Goal: Transaction & Acquisition: Book appointment/travel/reservation

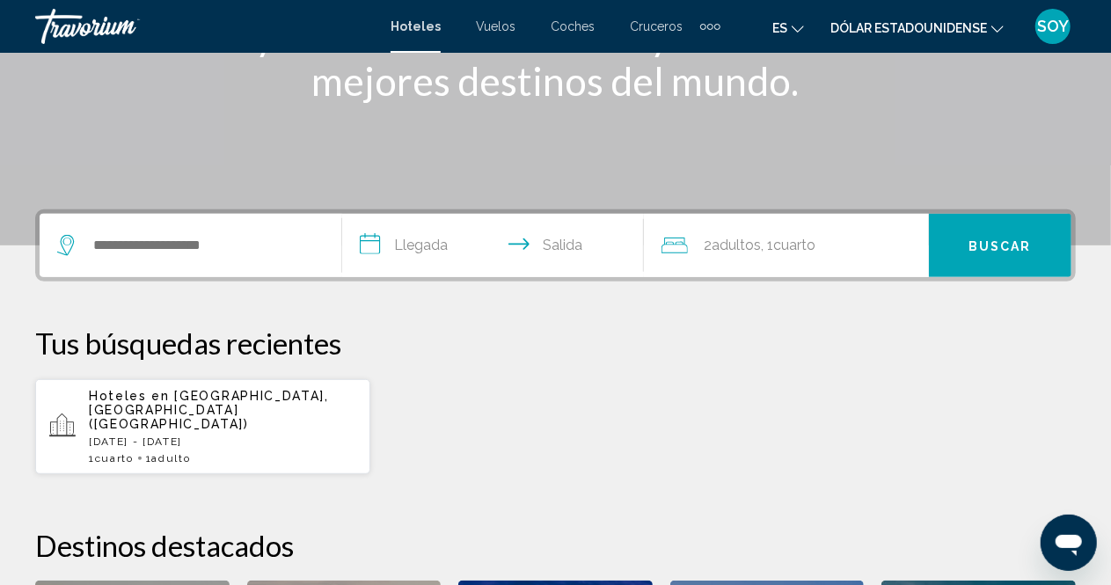
scroll to position [284, 0]
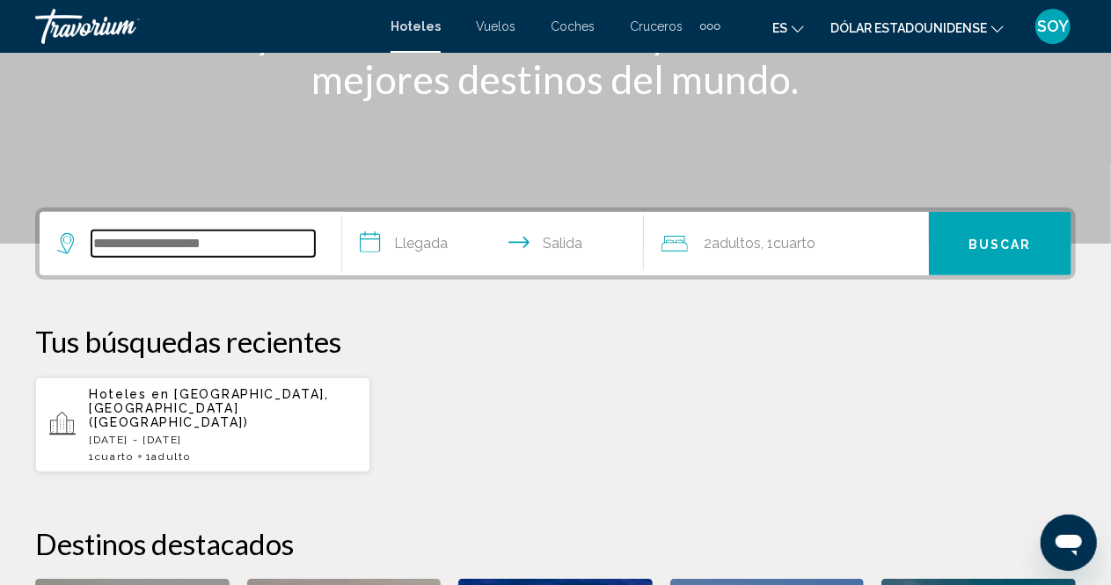
click at [143, 249] on input "Widget de búsqueda" at bounding box center [202, 243] width 223 height 26
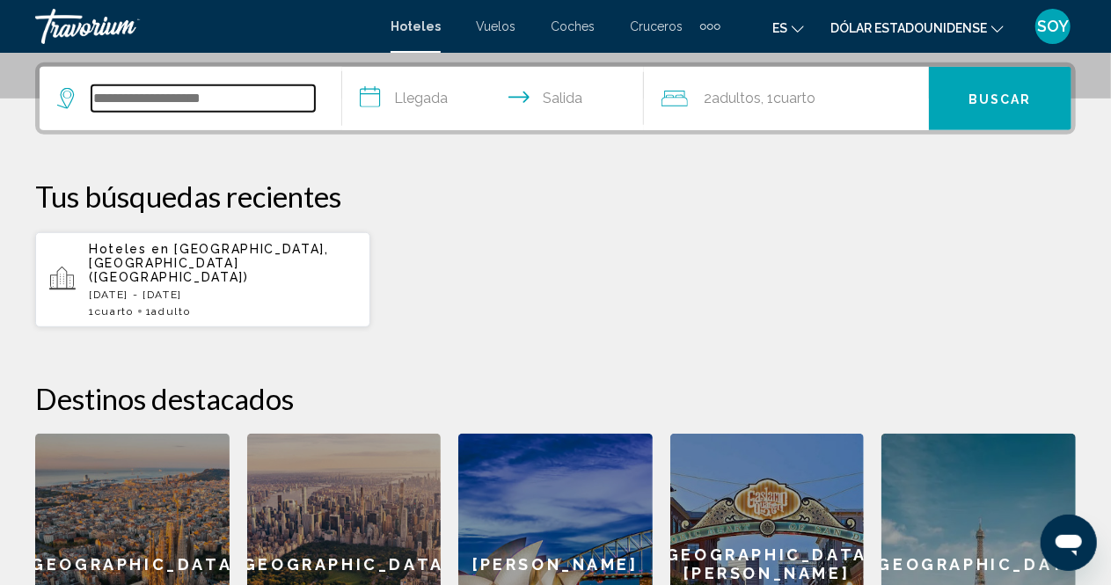
scroll to position [435, 0]
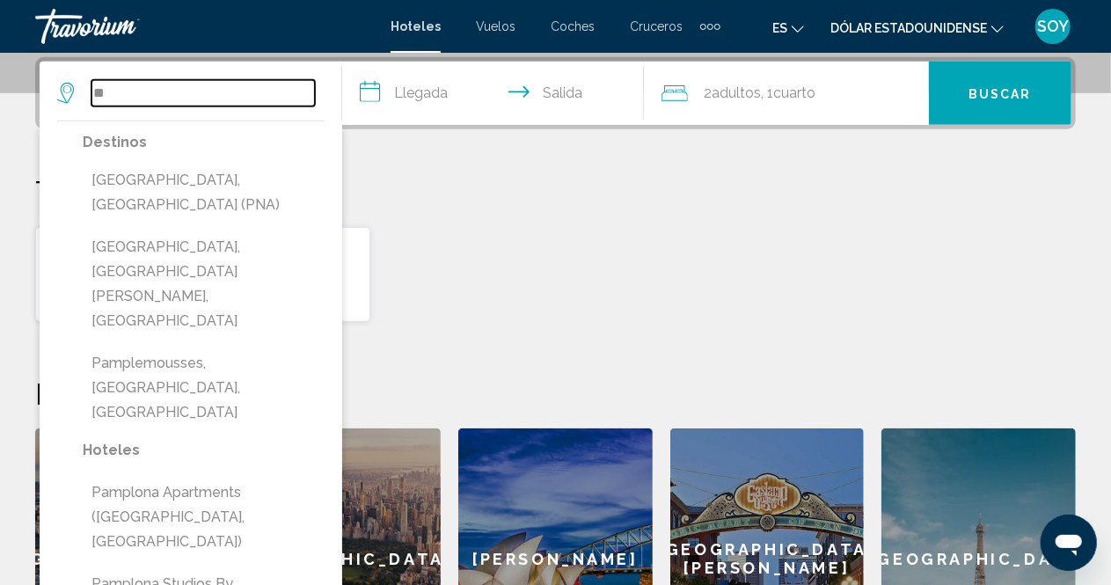
type input "*"
click at [500, 30] on font "Vuelos" at bounding box center [496, 26] width 40 height 14
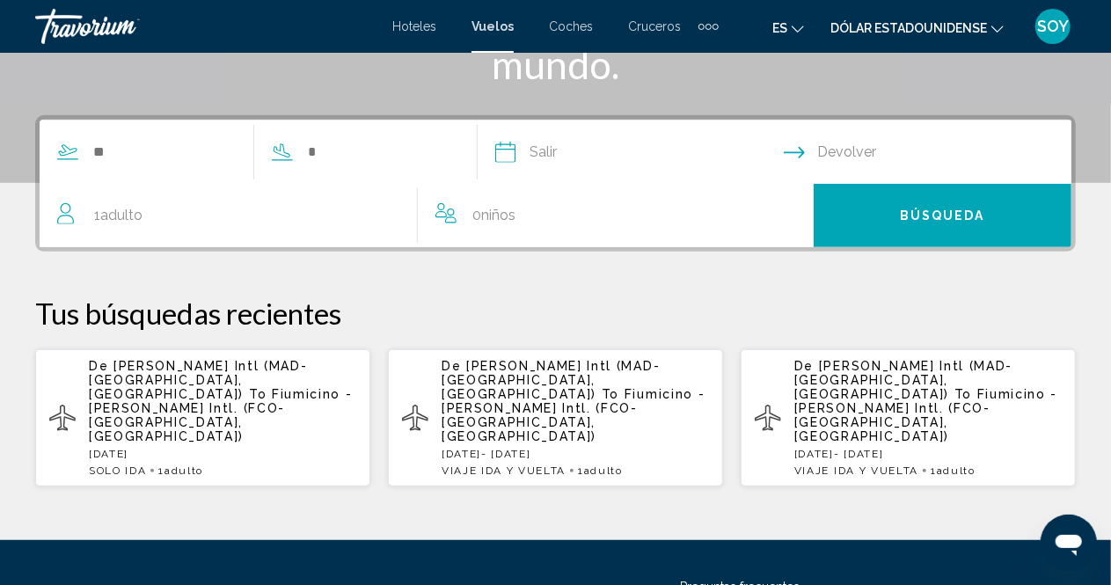
scroll to position [344, 0]
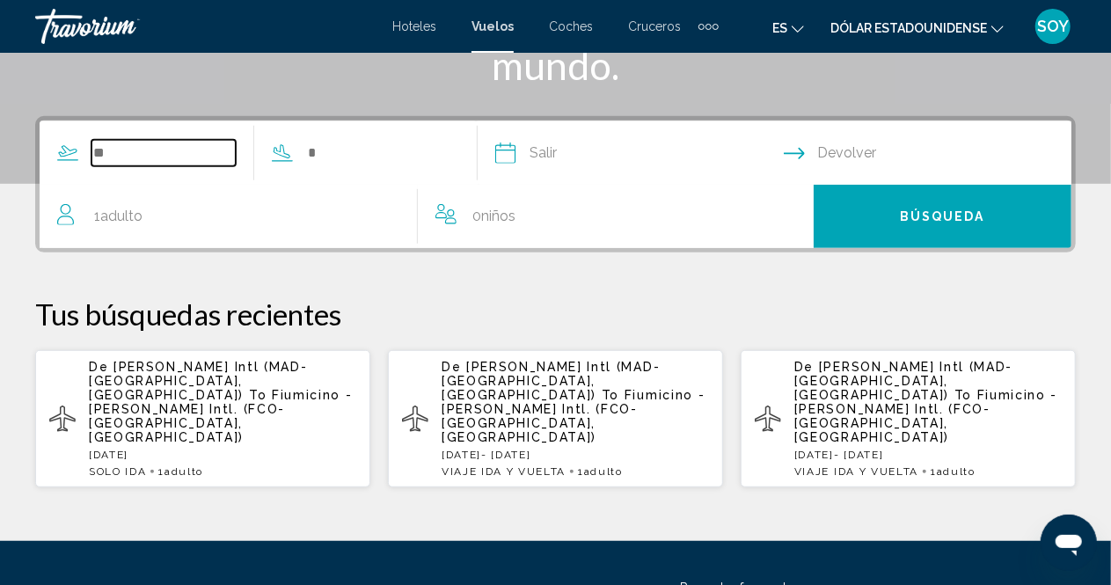
click at [166, 145] on input "Search widget" at bounding box center [163, 153] width 144 height 26
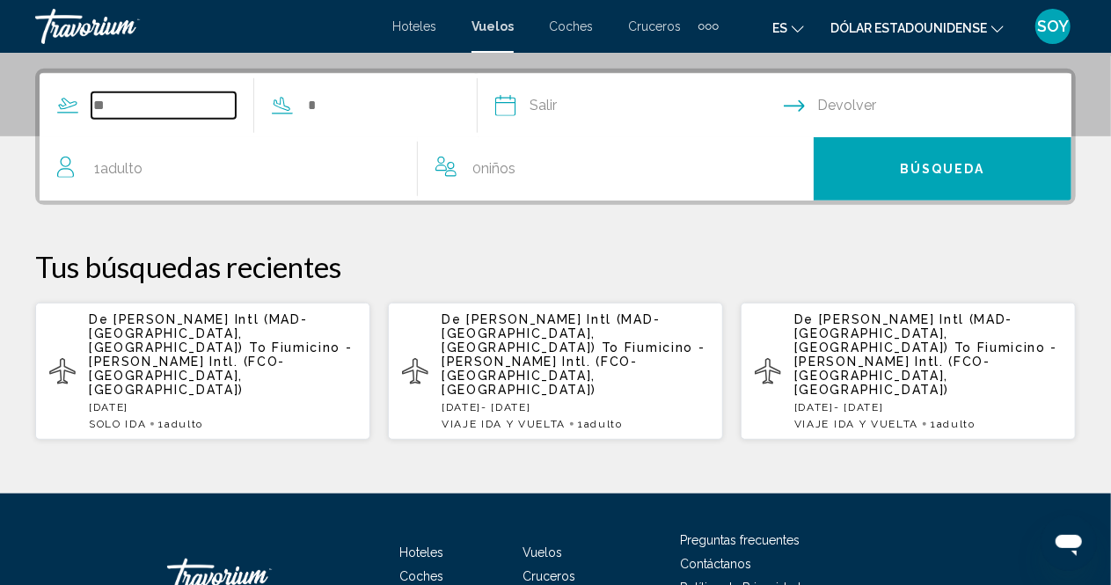
scroll to position [403, 0]
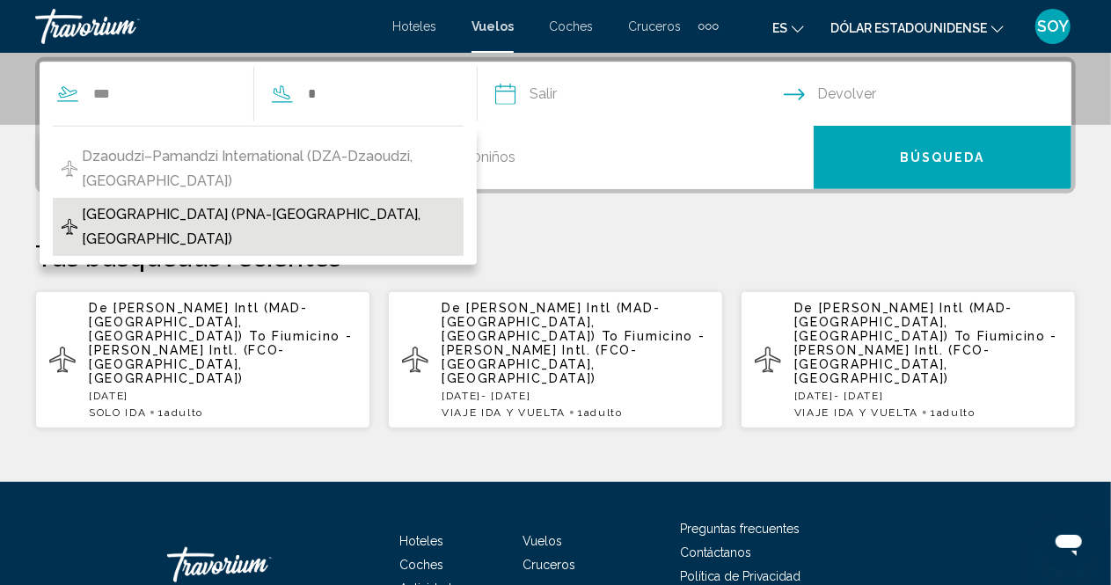
click at [187, 202] on span "[GEOGRAPHIC_DATA] (PNA-[GEOGRAPHIC_DATA], [GEOGRAPHIC_DATA])" at bounding box center [268, 226] width 373 height 49
type input "**********"
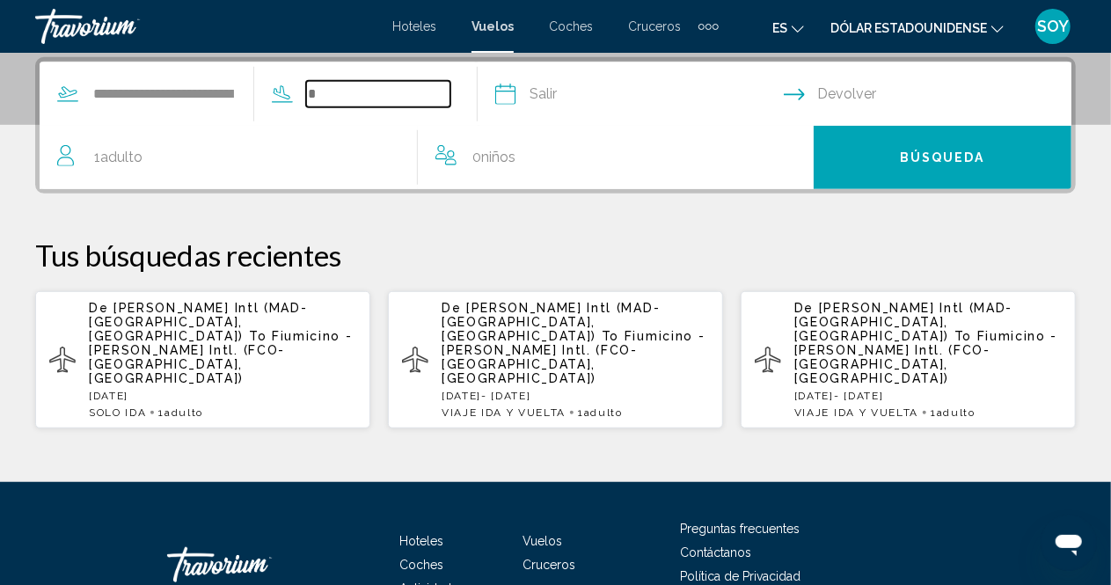
click at [347, 94] on input "Search widget" at bounding box center [378, 94] width 144 height 26
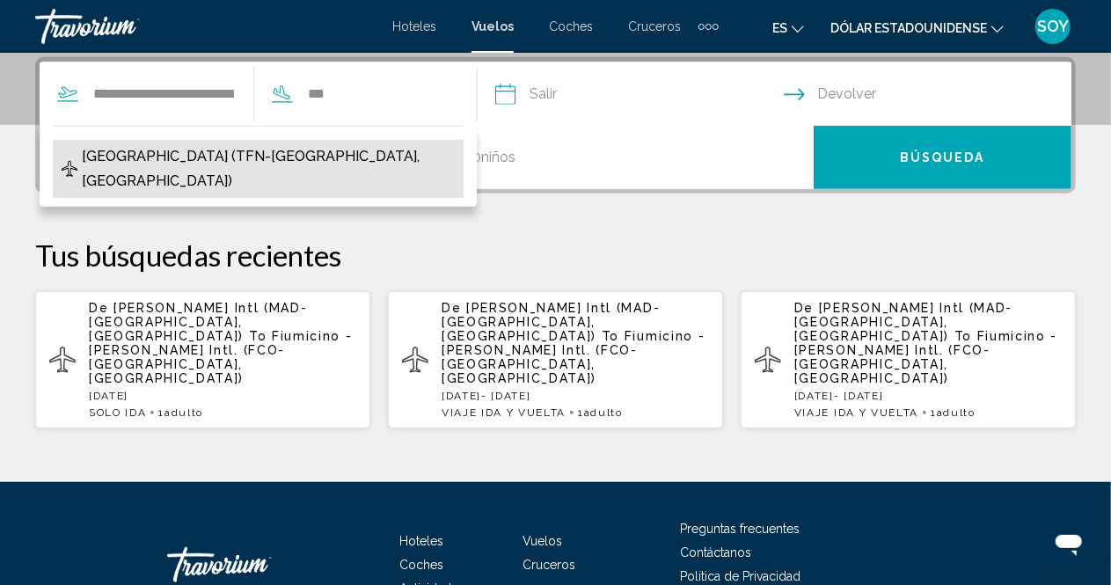
click at [296, 149] on span "[GEOGRAPHIC_DATA] (TFN-[GEOGRAPHIC_DATA], [GEOGRAPHIC_DATA])" at bounding box center [268, 168] width 373 height 49
type input "**********"
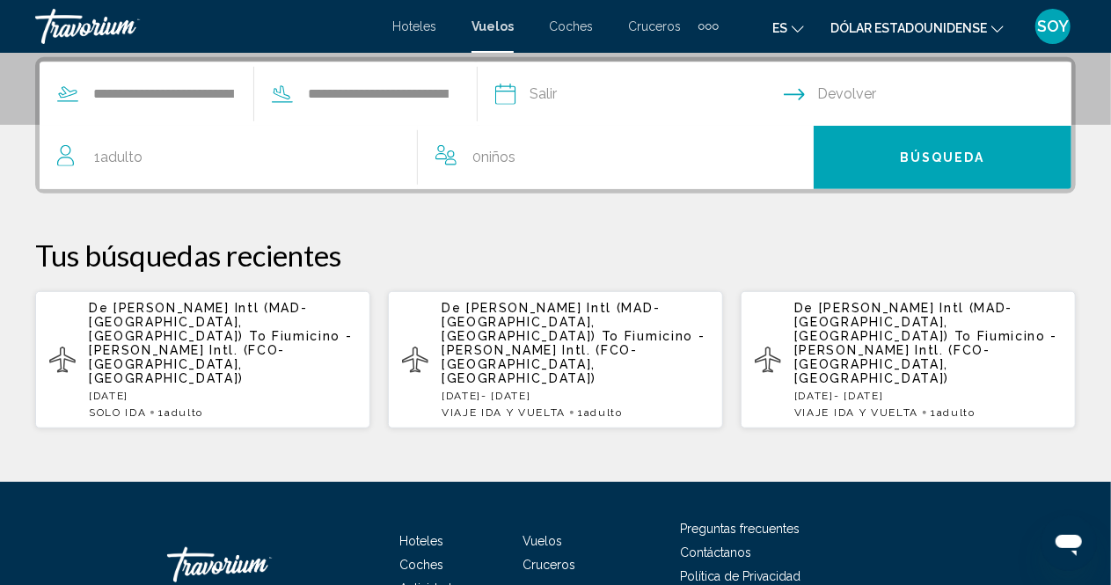
click at [567, 91] on input "Depart date" at bounding box center [639, 96] width 296 height 69
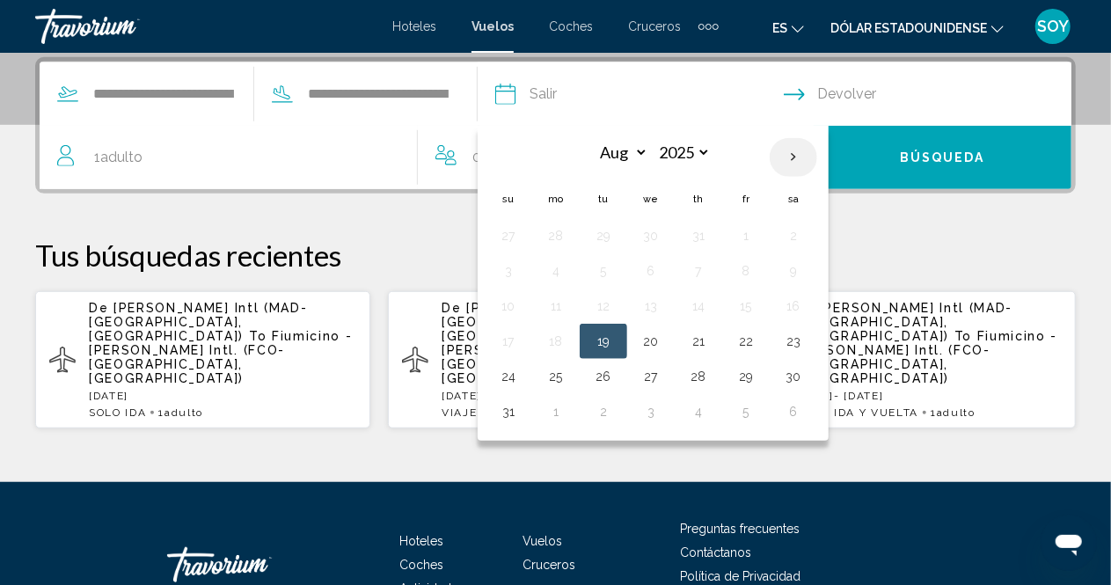
click at [817, 159] on th "Next month" at bounding box center [793, 157] width 47 height 39
select select "*"
click at [617, 307] on button "16" at bounding box center [603, 306] width 28 height 25
type input "**********"
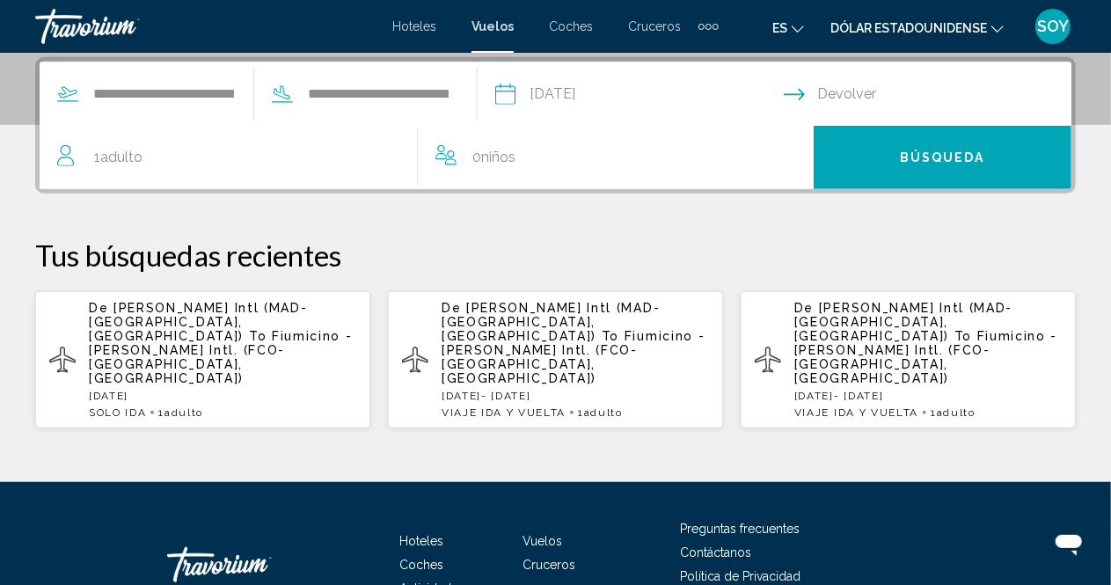
click at [829, 93] on input "Return date" at bounding box center [932, 96] width 296 height 69
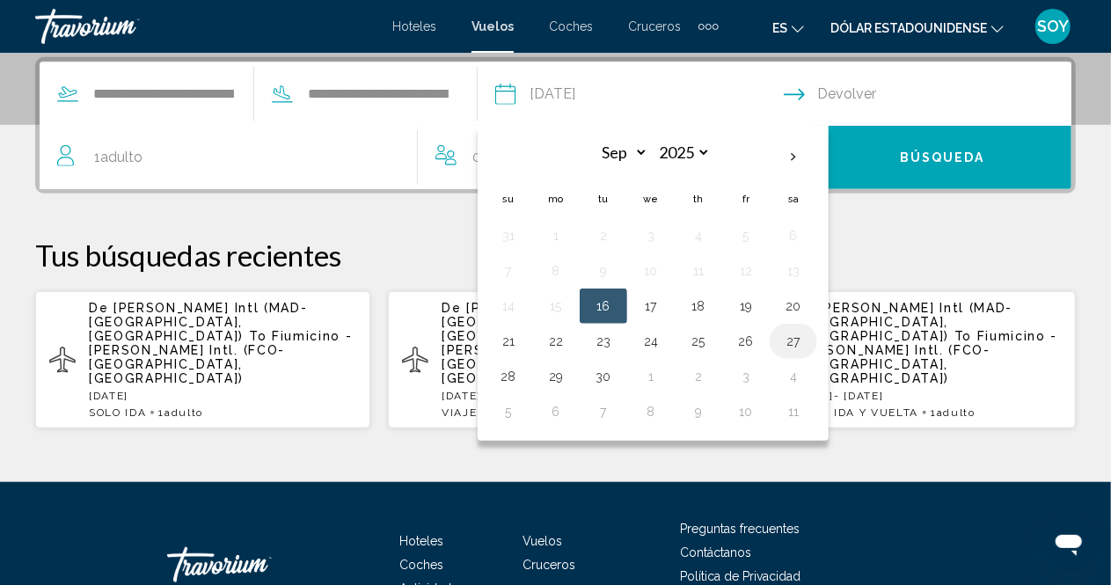
click at [807, 339] on button "27" at bounding box center [793, 341] width 28 height 25
type input "**********"
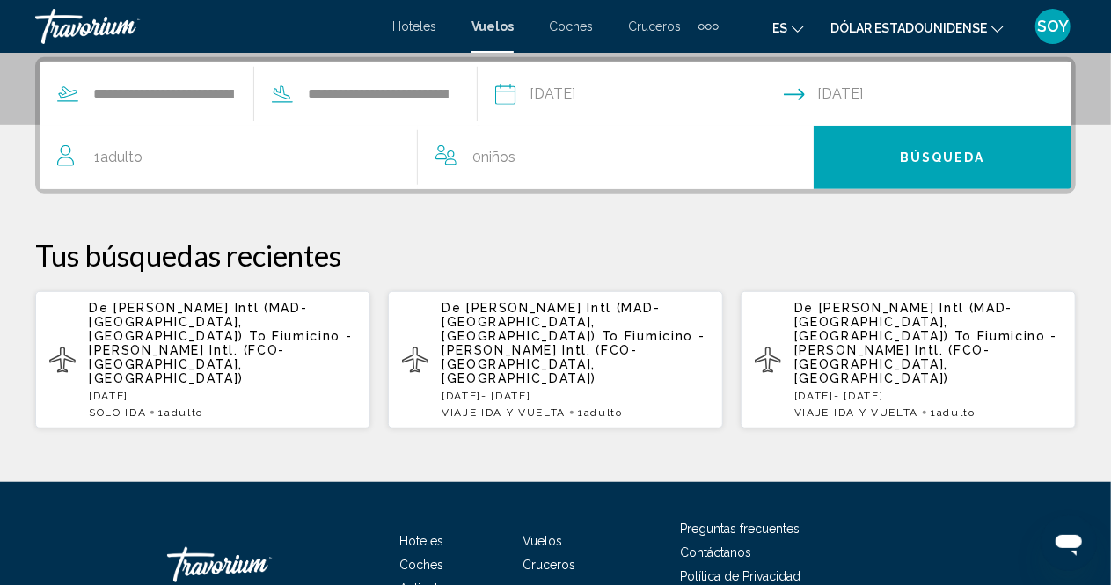
click at [899, 144] on button "Búsqueda" at bounding box center [943, 157] width 258 height 63
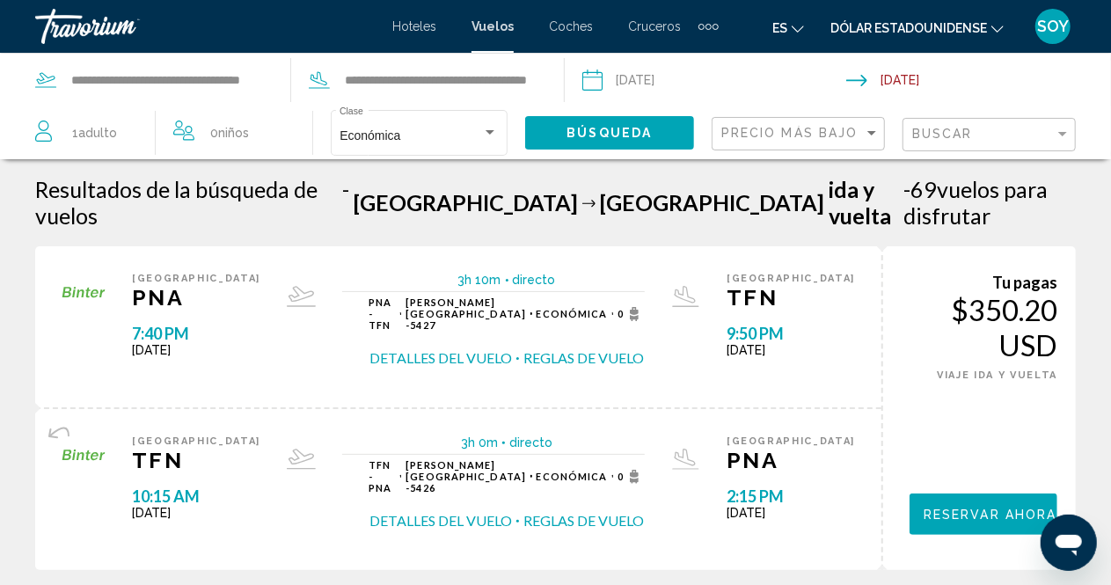
click at [428, 348] on button "Detalles del vuelo" at bounding box center [440, 357] width 142 height 19
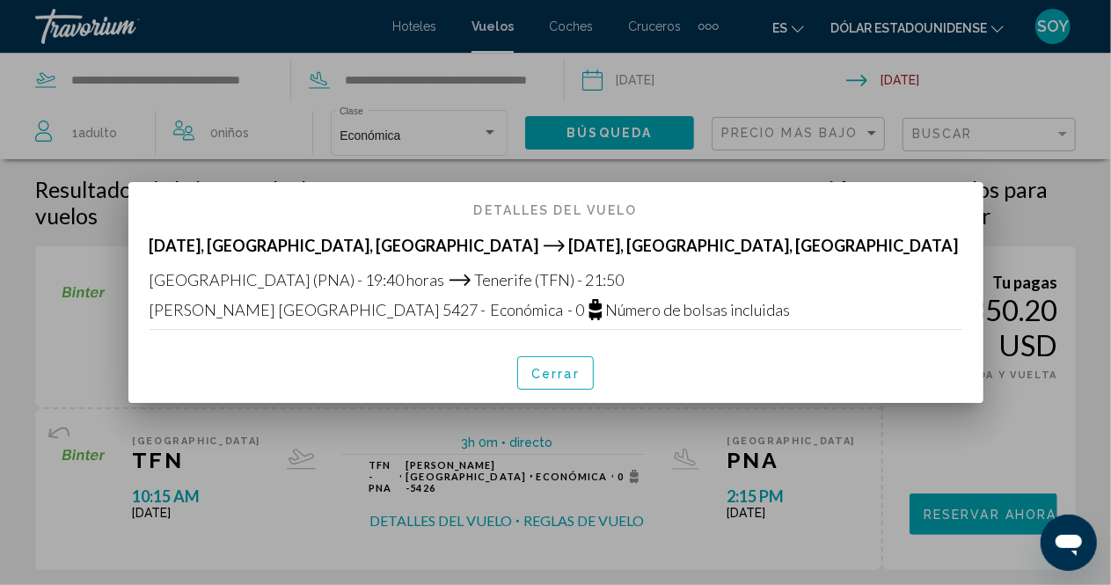
click at [601, 373] on div "Cerrar" at bounding box center [556, 373] width 813 height 60
click at [562, 378] on font "Cerrar" at bounding box center [555, 374] width 48 height 14
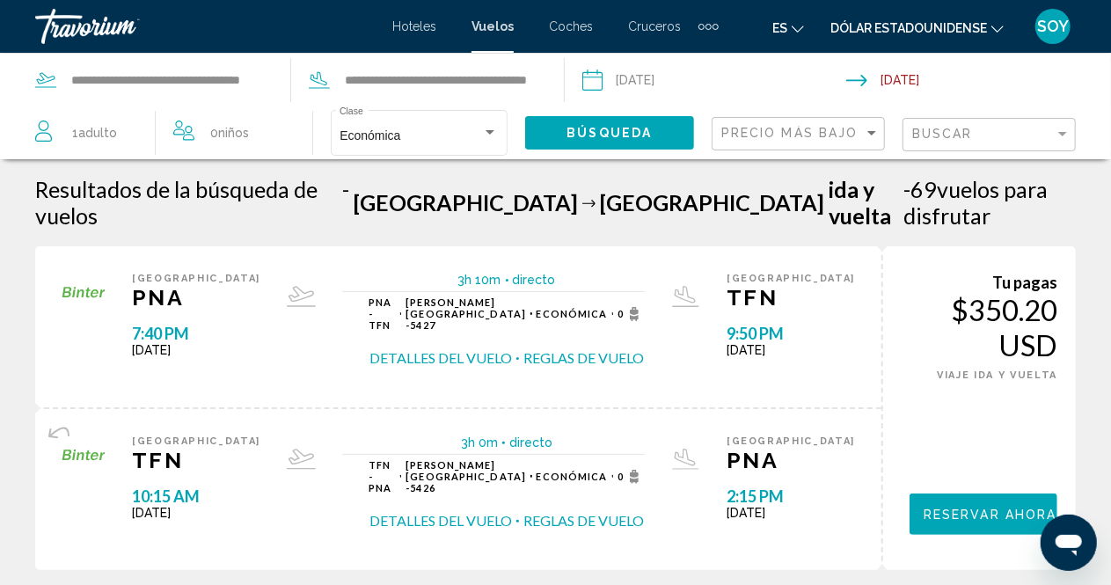
click at [633, 296] on div "PNA - TFN [PERSON_NAME] Canarias - 5427 Económica 0 Detalles del vuelo Reglas d…" at bounding box center [507, 331] width 276 height 71
